Goal: Information Seeking & Learning: Learn about a topic

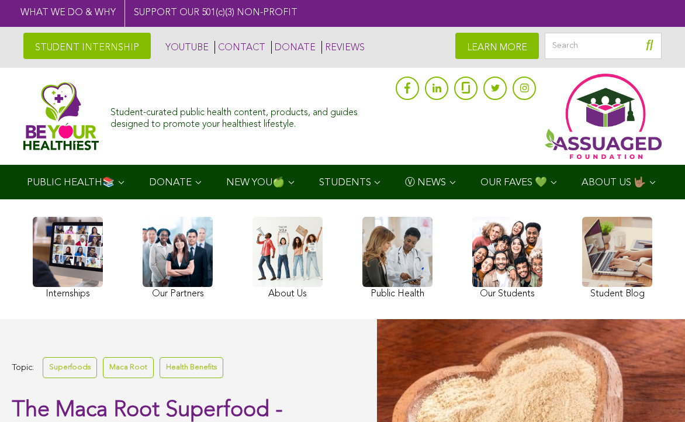
click at [529, 229] on link at bounding box center [507, 259] width 70 height 85
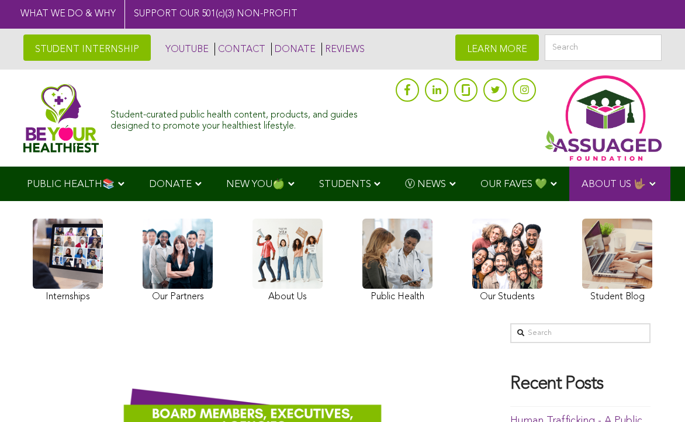
click at [386, 284] on link at bounding box center [397, 261] width 70 height 87
click at [390, 275] on link at bounding box center [397, 261] width 70 height 87
